Goal: Task Accomplishment & Management: Manage account settings

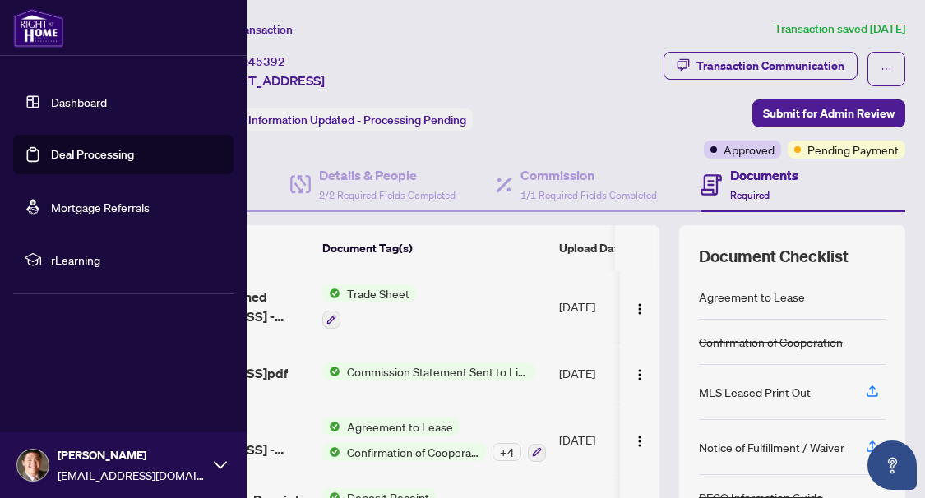
click at [51, 150] on link "Deal Processing" at bounding box center [92, 154] width 83 height 15
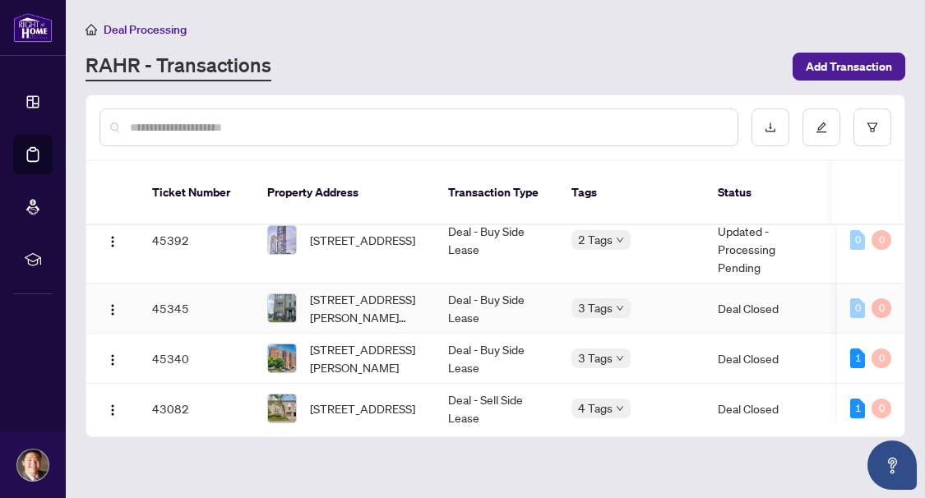
scroll to position [82, 0]
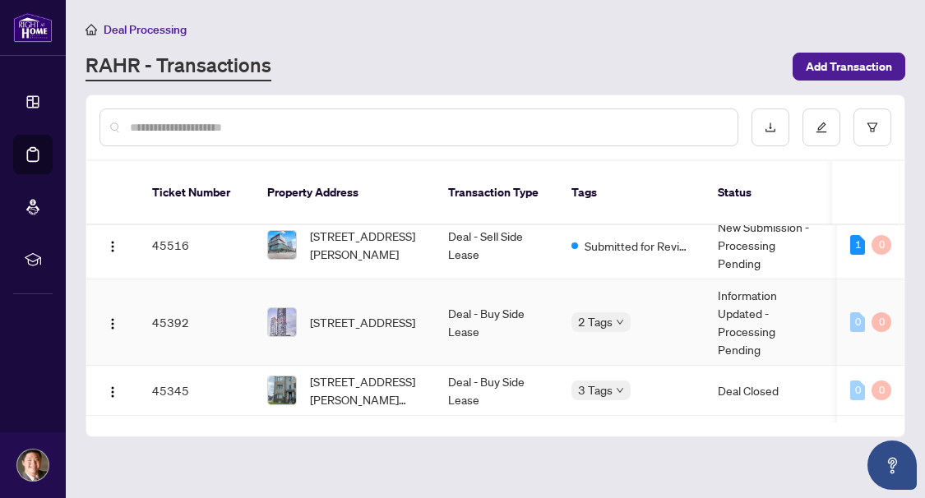
click at [453, 284] on td "Deal - Buy Side Lease" at bounding box center [496, 322] width 123 height 86
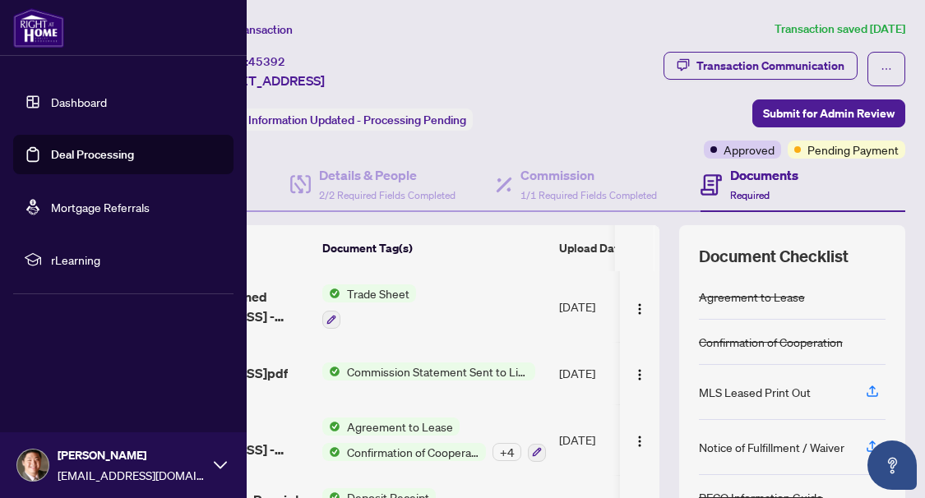
click at [51, 149] on link "Deal Processing" at bounding box center [92, 154] width 83 height 15
